Goal: Task Accomplishment & Management: Manage account settings

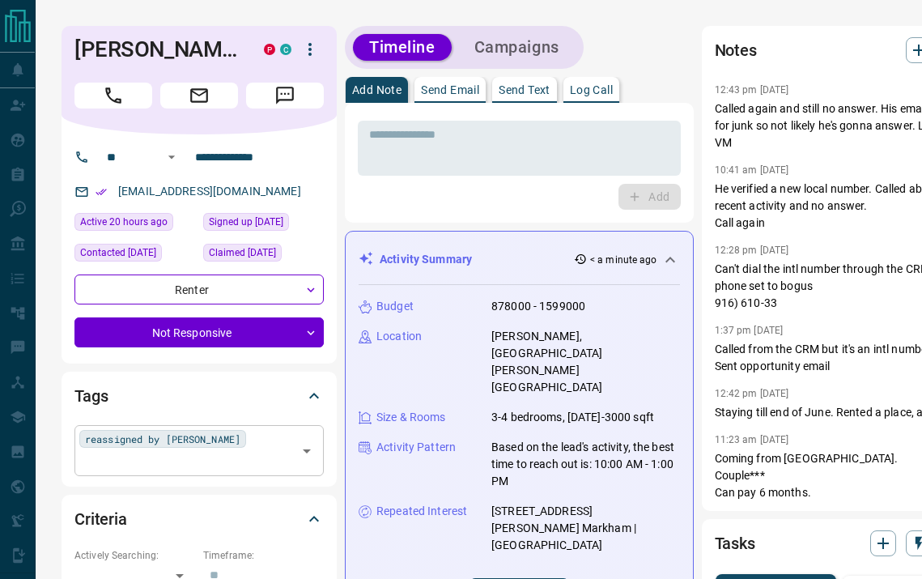
click at [243, 445] on div "reassigned by [PERSON_NAME] ​" at bounding box center [198, 450] width 249 height 50
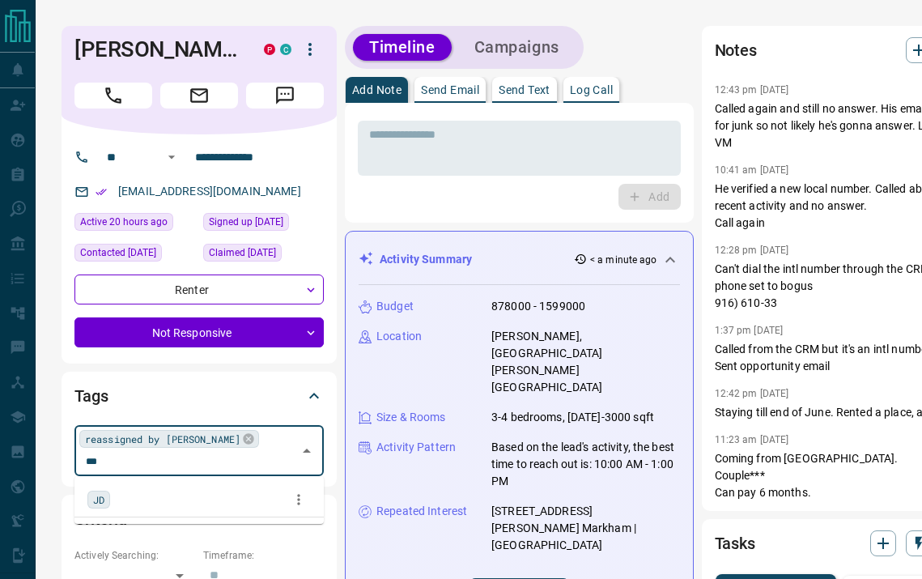
type input "**"
click at [94, 494] on span "JD" at bounding box center [98, 499] width 11 height 16
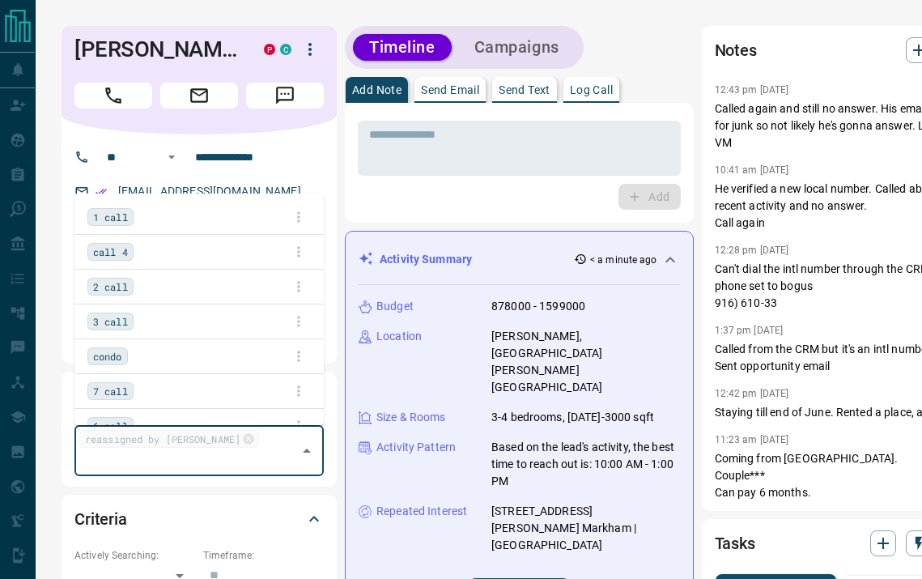
scroll to position [1521, 0]
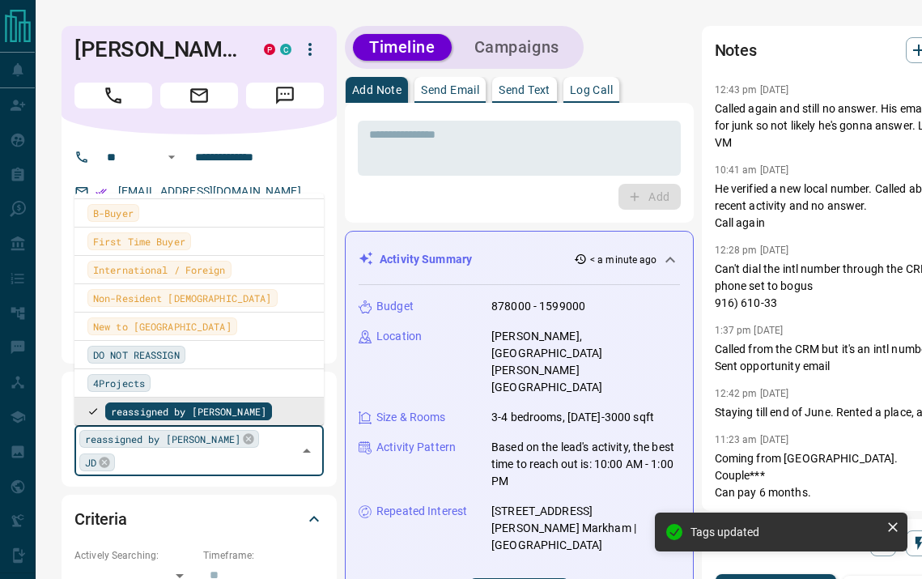
type input "*"
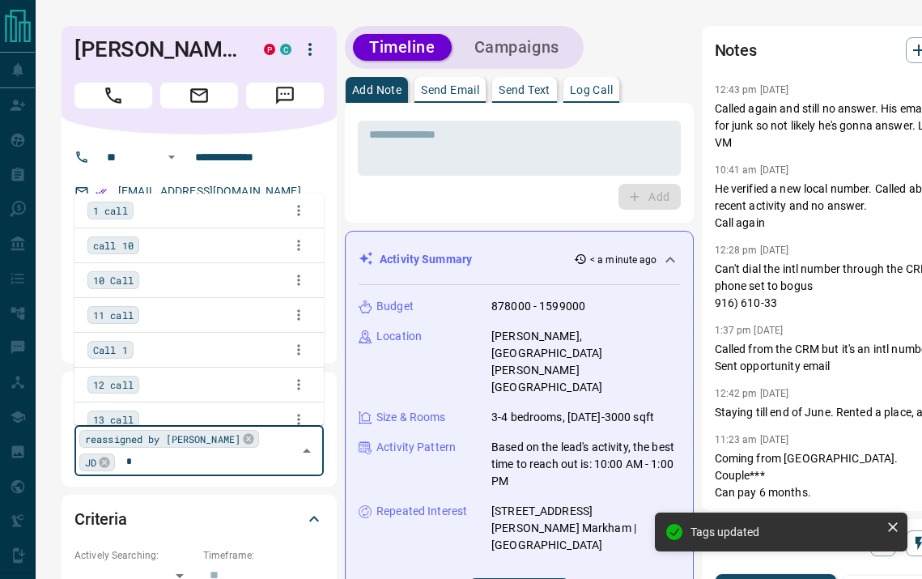
click at [120, 209] on span "1 call" at bounding box center [110, 210] width 35 height 16
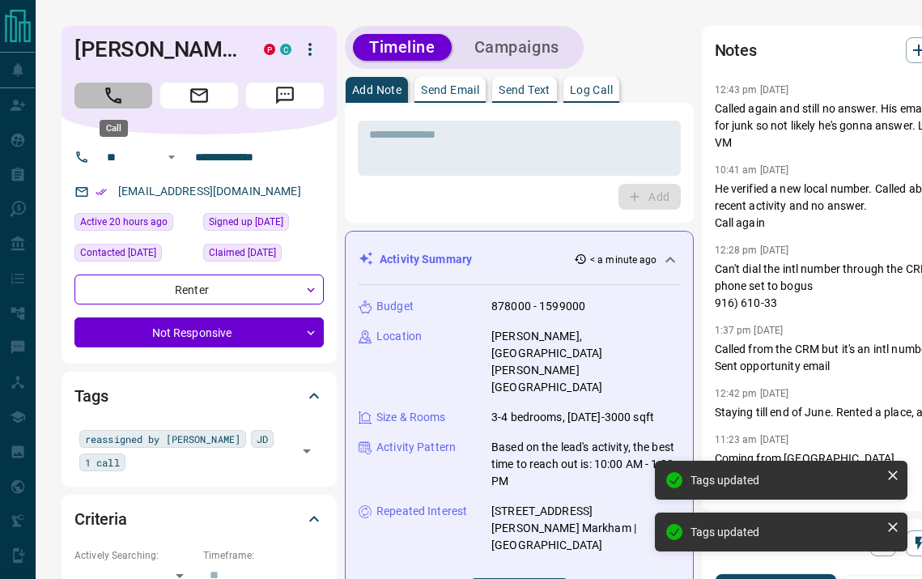
click at [131, 89] on button "Call" at bounding box center [113, 96] width 78 height 26
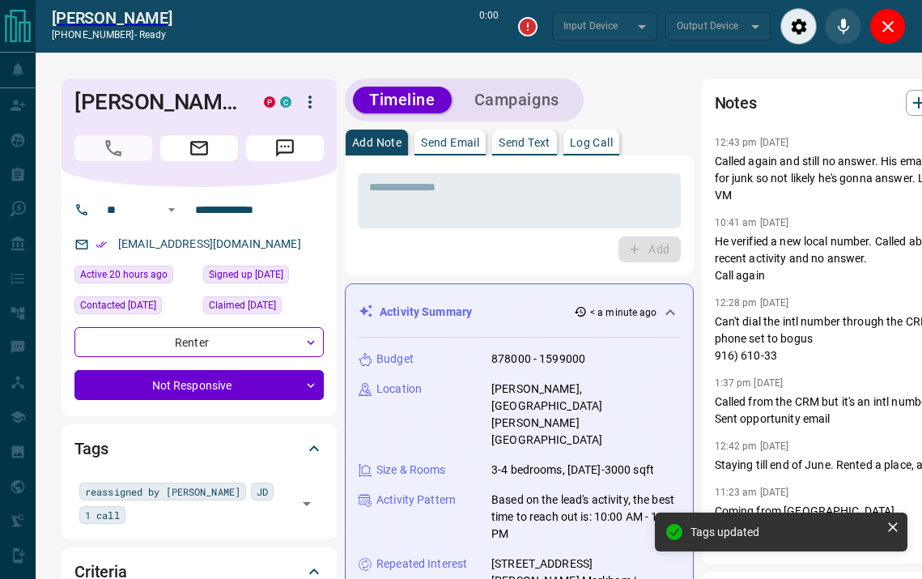
type input "*******"
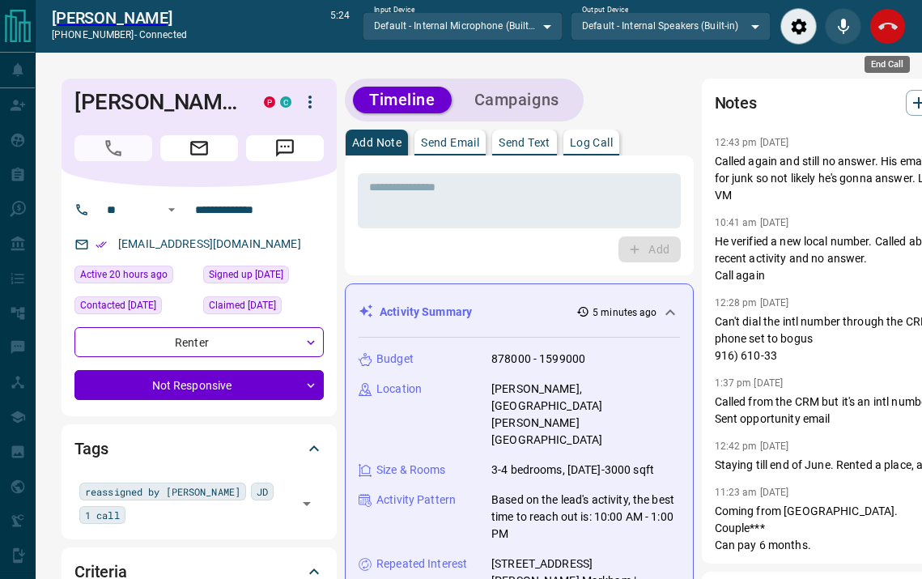
click at [899, 23] on button "End Call" at bounding box center [888, 26] width 36 height 36
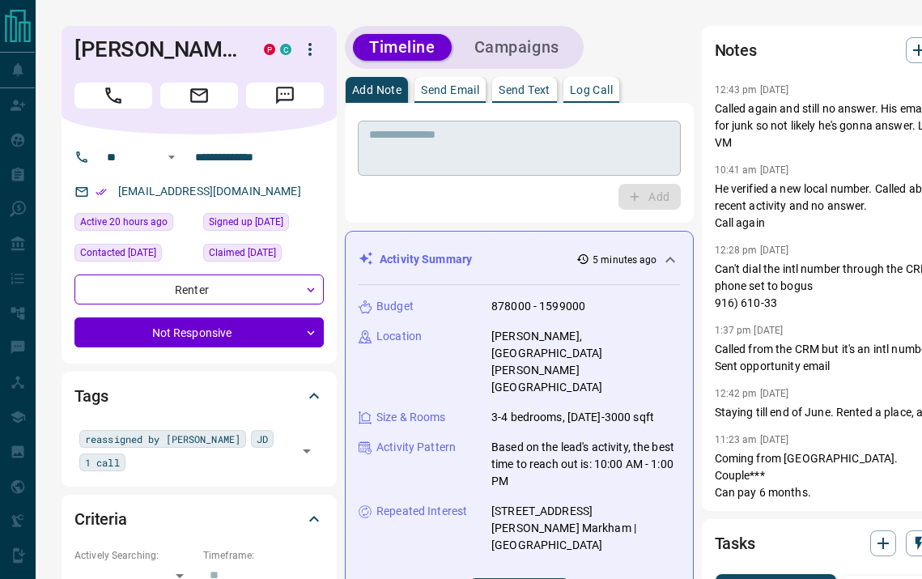
click at [517, 148] on textarea at bounding box center [519, 148] width 300 height 41
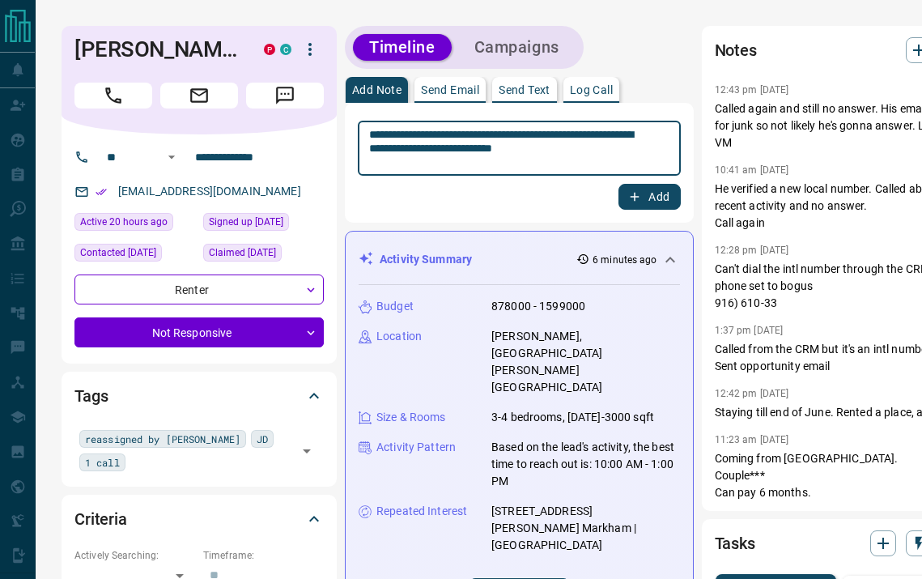
type textarea "**********"
click at [628, 202] on button "Add" at bounding box center [650, 197] width 62 height 26
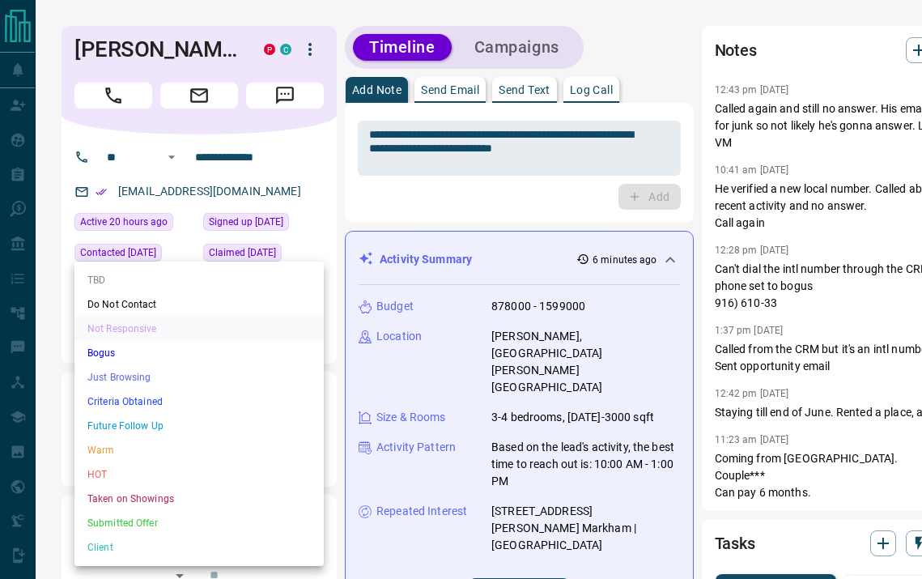
click at [251, 380] on li "Just Browsing" at bounding box center [198, 377] width 249 height 24
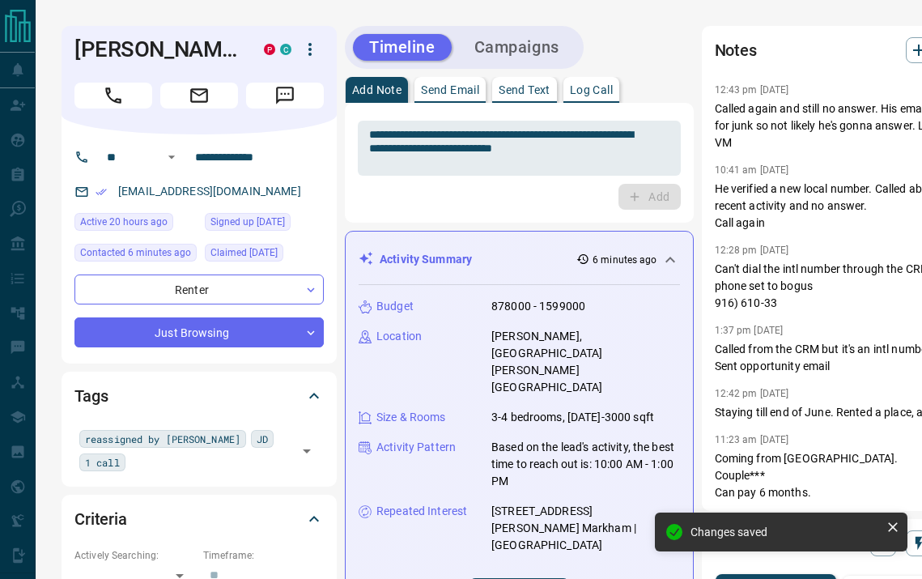
type input "*"
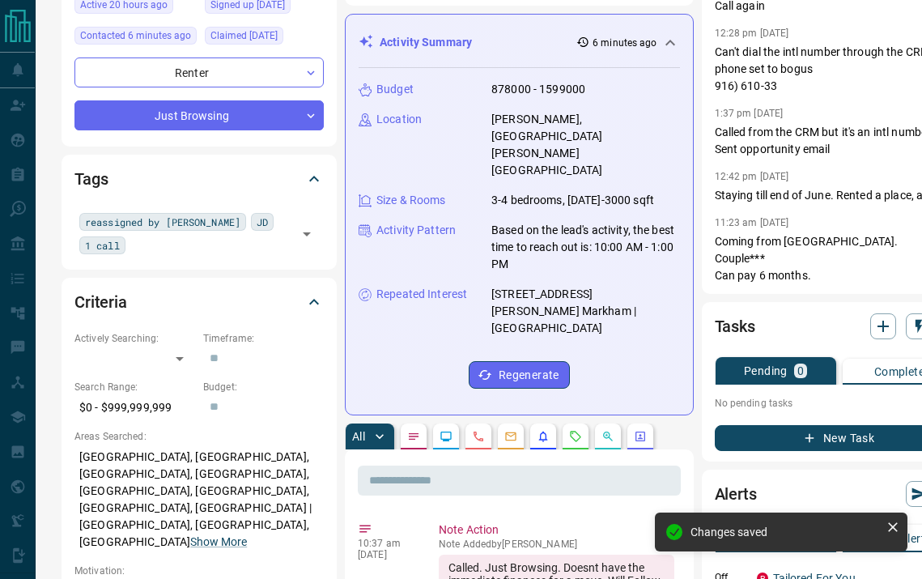
scroll to position [247, 0]
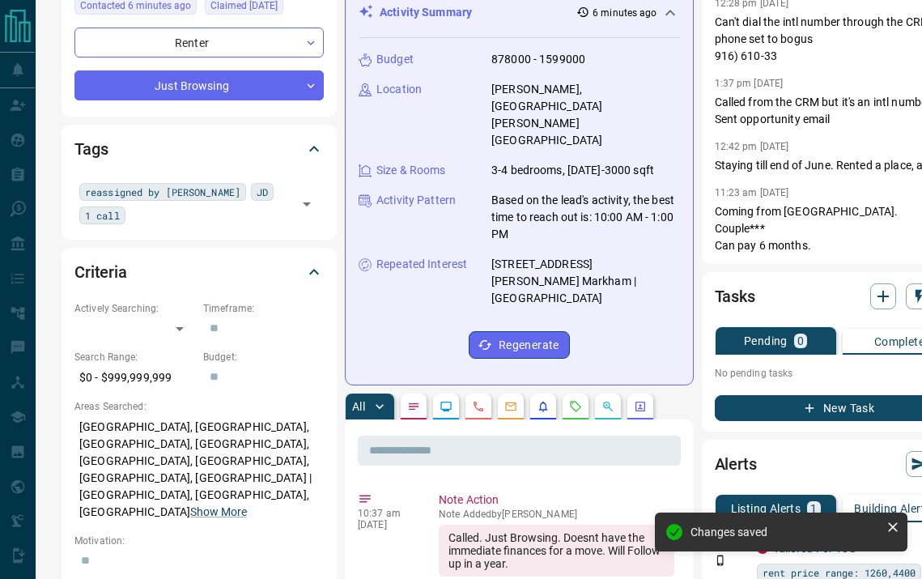
click at [738, 419] on button "New Task" at bounding box center [839, 408] width 249 height 26
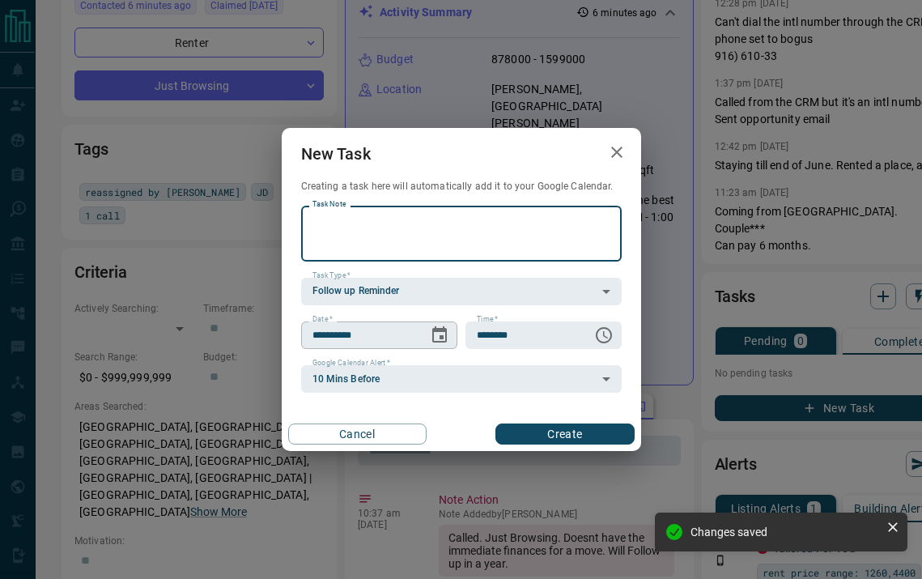
click at [436, 338] on icon "Choose date, selected date is Aug 15, 2025" at bounding box center [439, 334] width 19 height 19
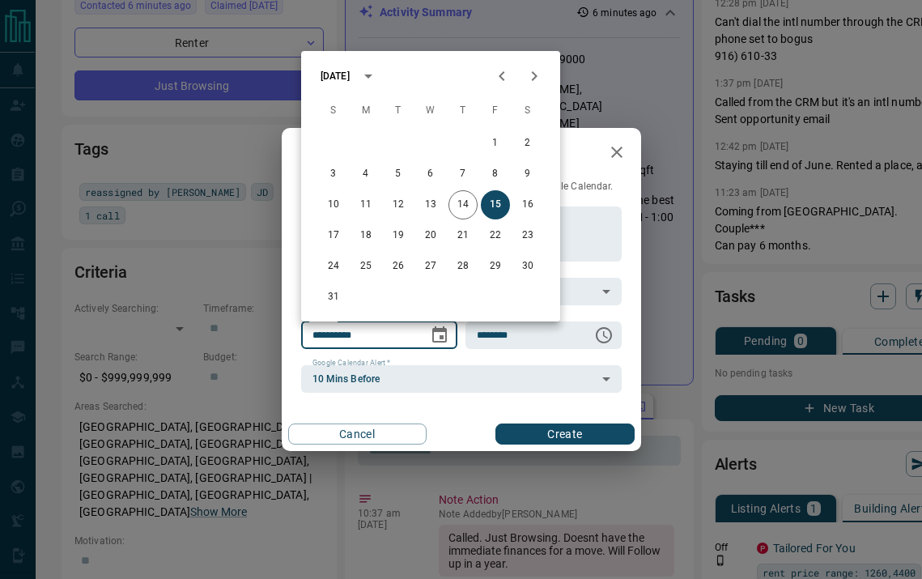
click at [534, 87] on button "Next month" at bounding box center [534, 76] width 32 height 32
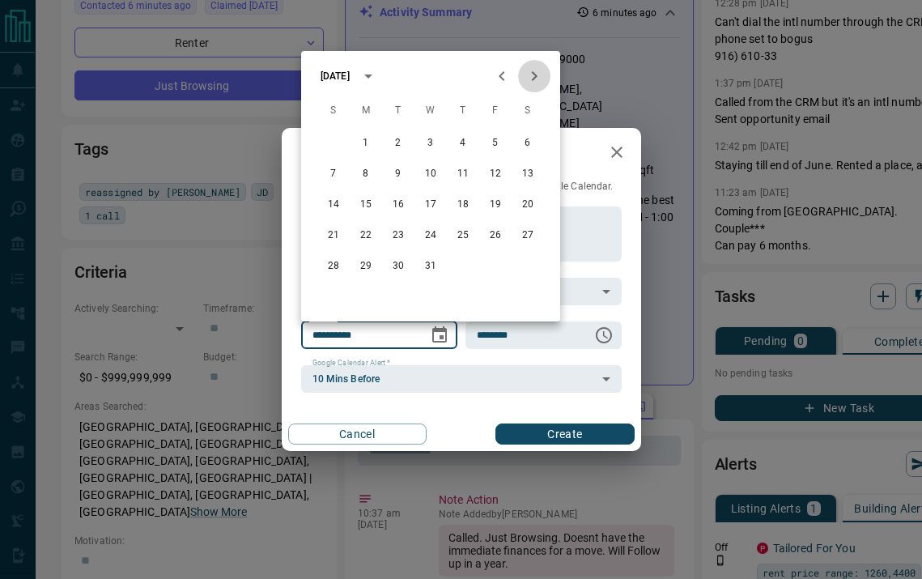
click at [534, 87] on button "Next month" at bounding box center [534, 76] width 32 height 32
click at [435, 151] on button "1" at bounding box center [430, 143] width 29 height 29
type input "**********"
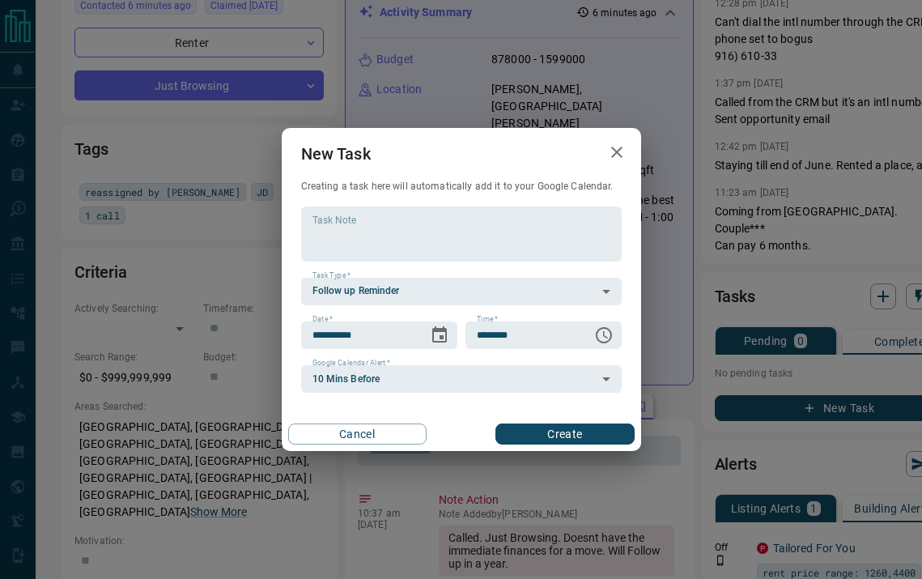
click at [575, 432] on button "Create" at bounding box center [565, 433] width 138 height 21
